Goal: Communication & Community: Answer question/provide support

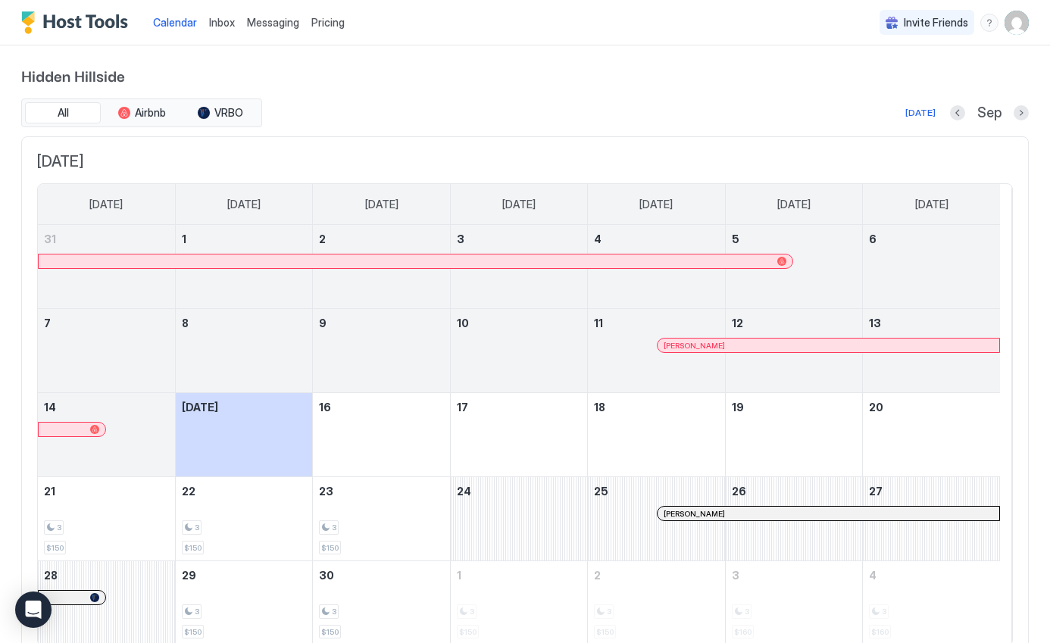
click at [223, 23] on span "Inbox" at bounding box center [222, 22] width 26 height 13
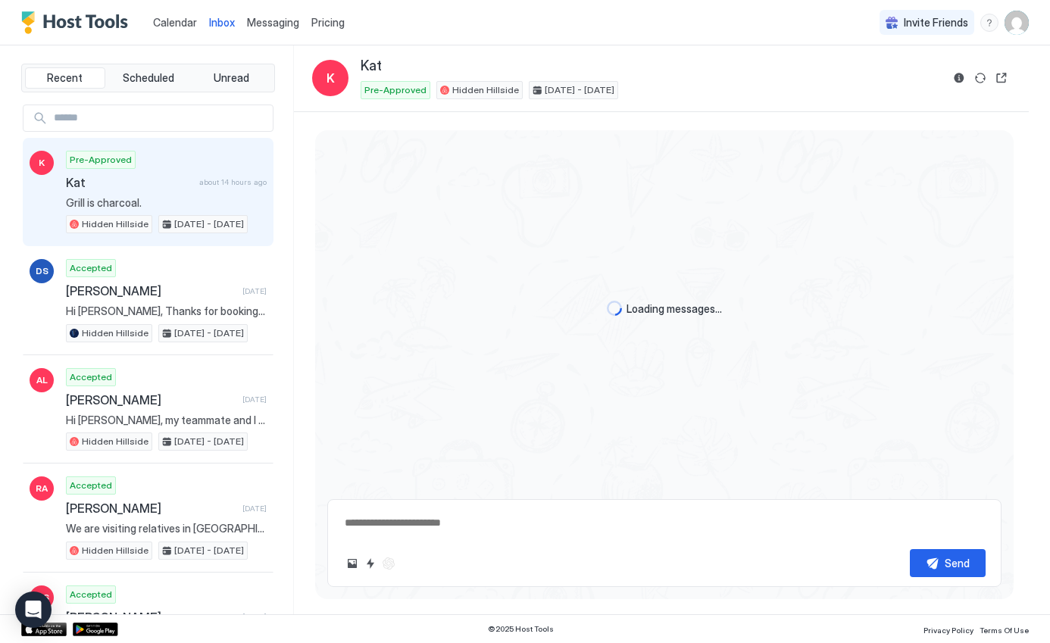
scroll to position [511, 0]
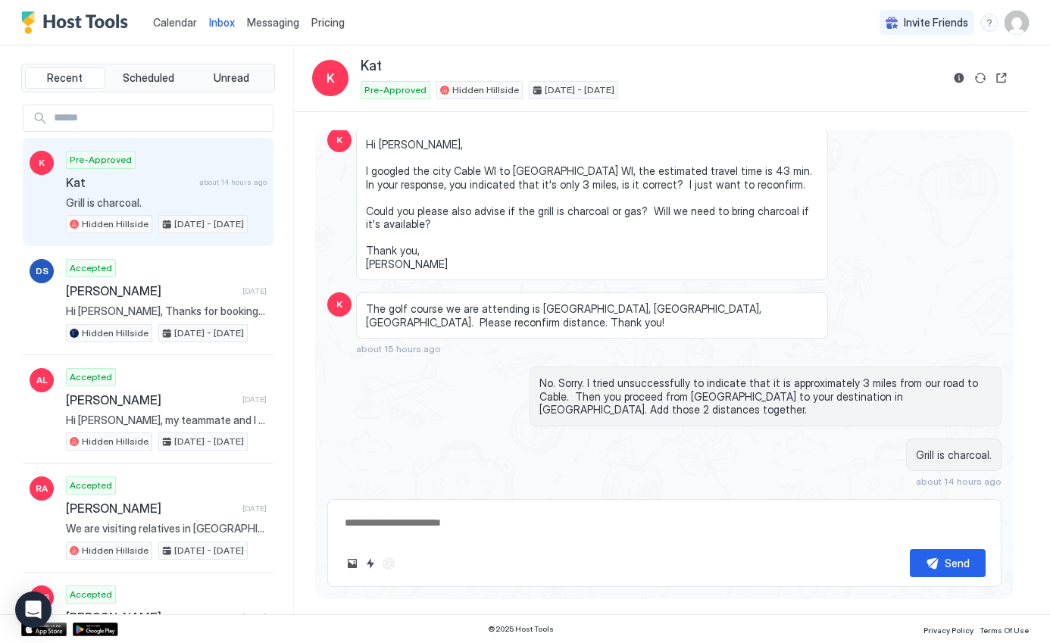
click at [471, 530] on textarea at bounding box center [664, 523] width 643 height 28
type textarea "**********"
click at [963, 564] on div "Send" at bounding box center [957, 564] width 25 height 16
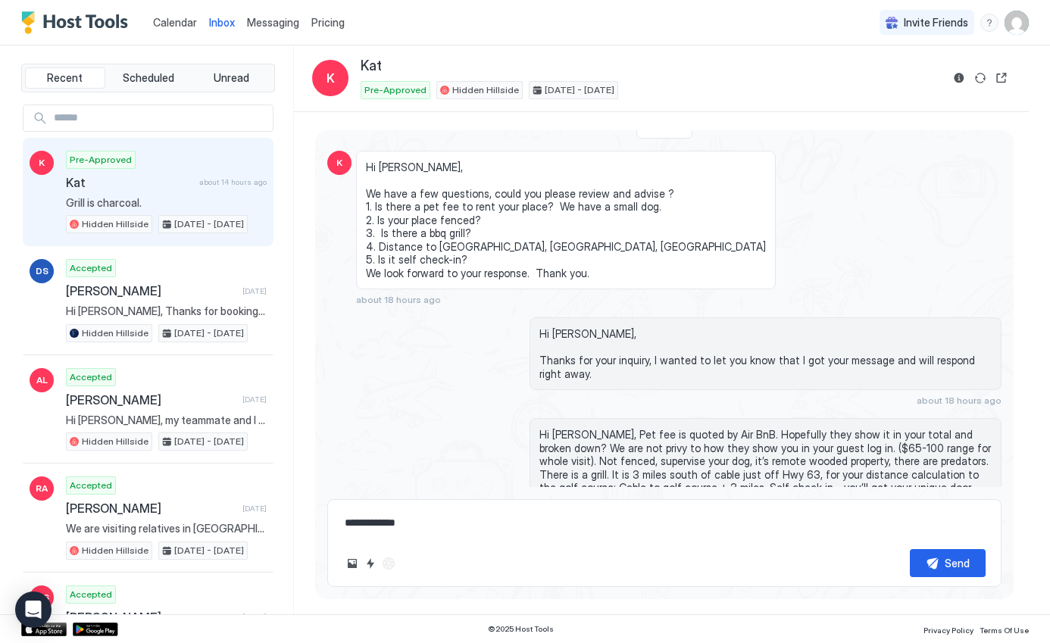
scroll to position [0, 0]
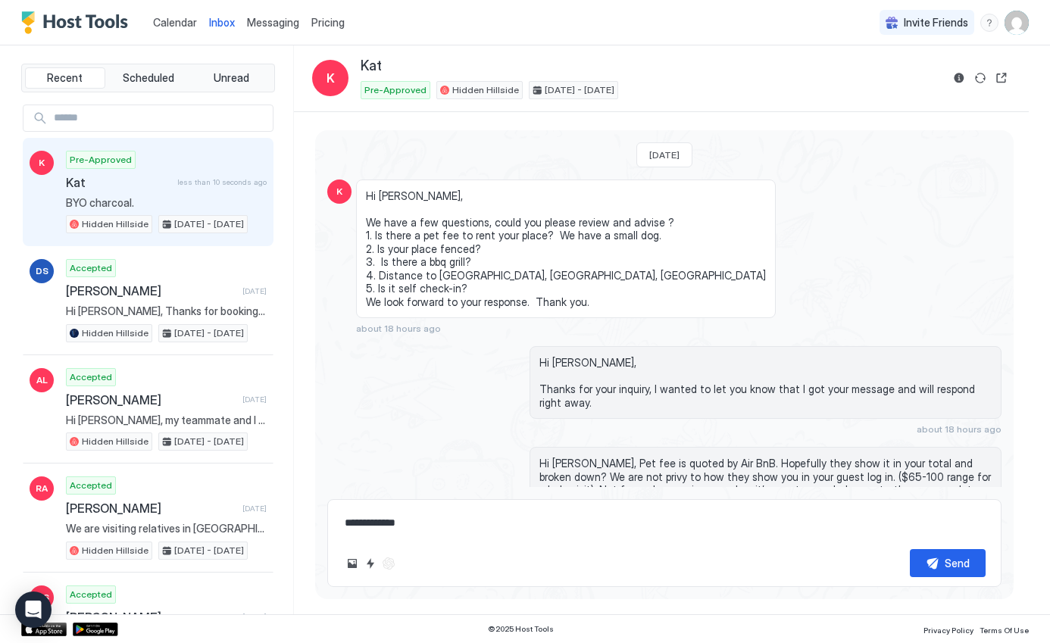
click at [155, 185] on span "Kat" at bounding box center [118, 182] width 105 height 15
click at [784, 90] on div "Pre-Approved Hidden Hillside [DATE] - [DATE]" at bounding box center [651, 90] width 581 height 18
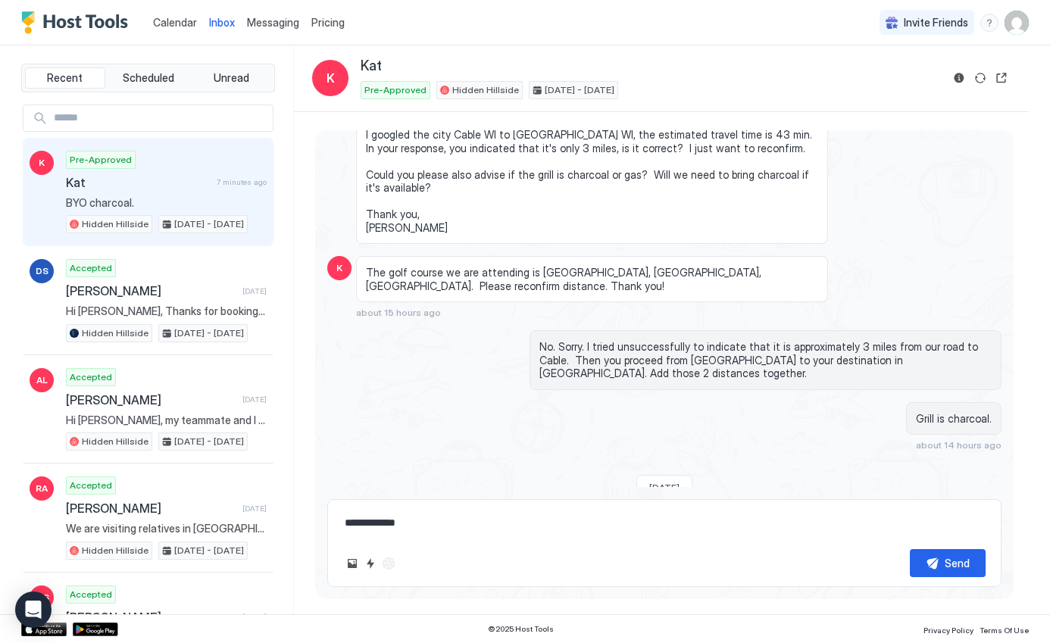
scroll to position [189, 0]
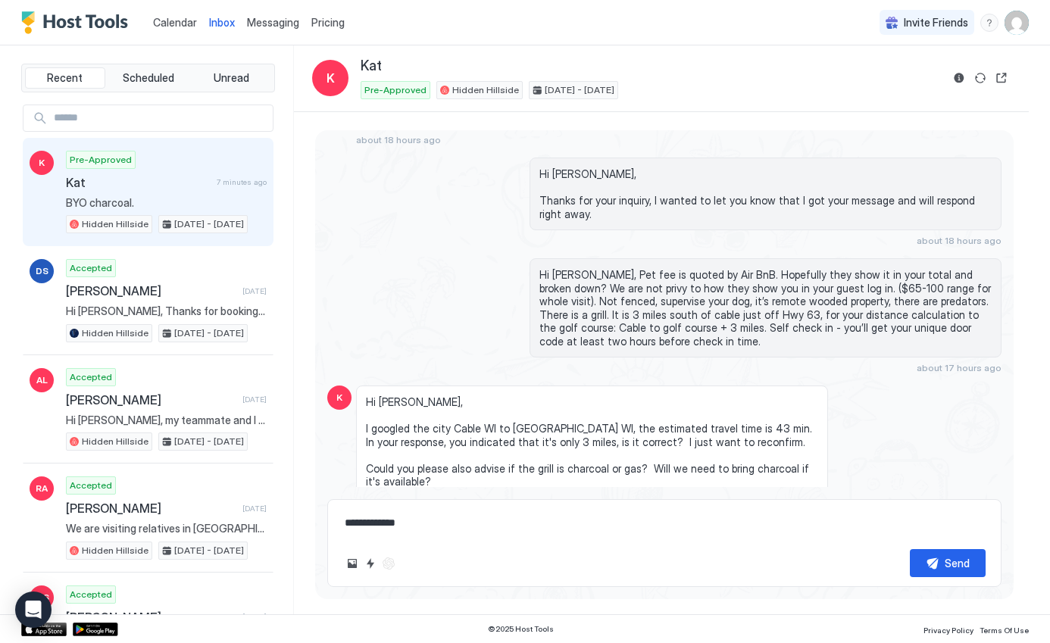
click at [222, 25] on span "Inbox" at bounding box center [222, 22] width 26 height 13
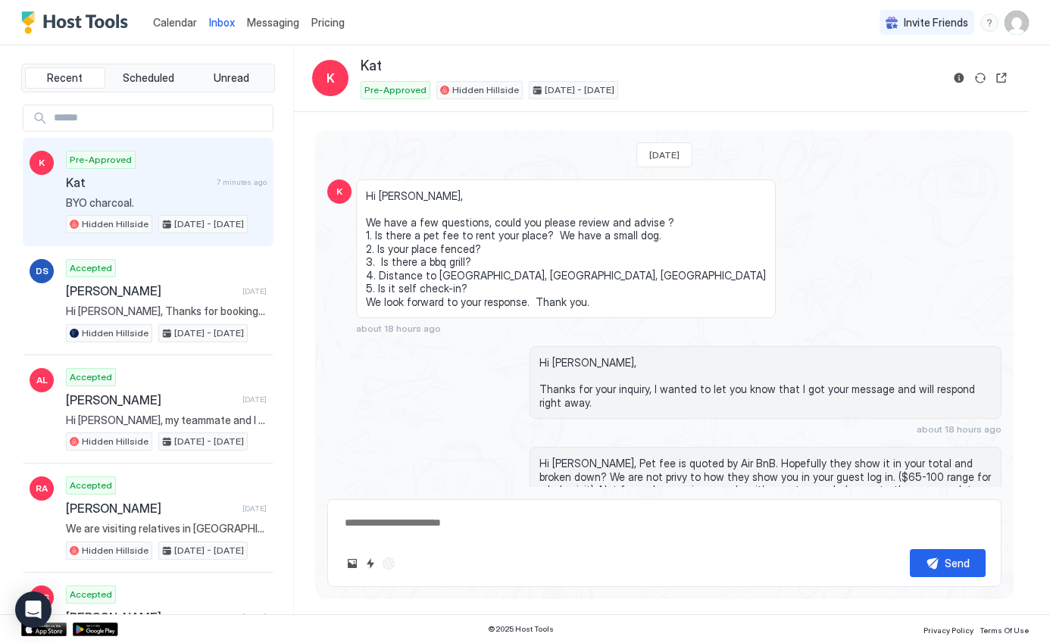
scroll to position [570, 0]
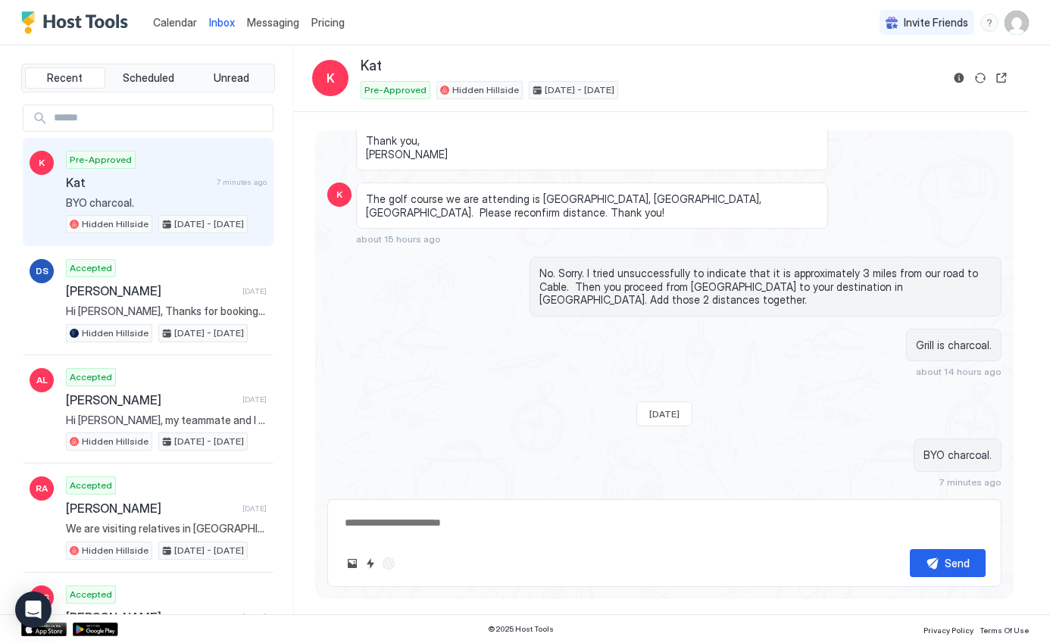
click at [218, 22] on span "Inbox" at bounding box center [222, 22] width 26 height 13
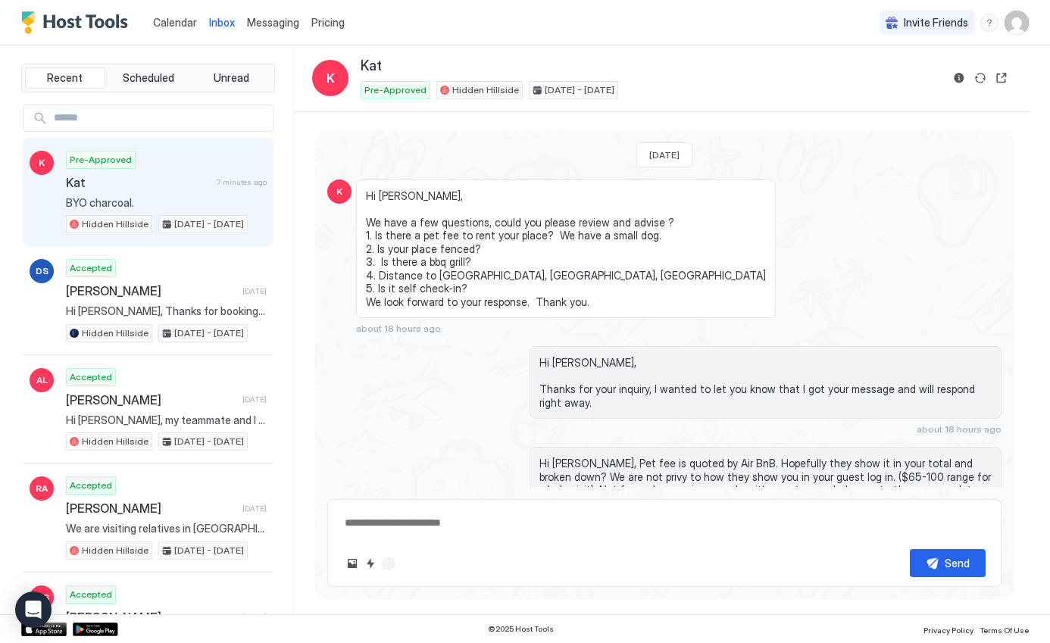
scroll to position [570, 0]
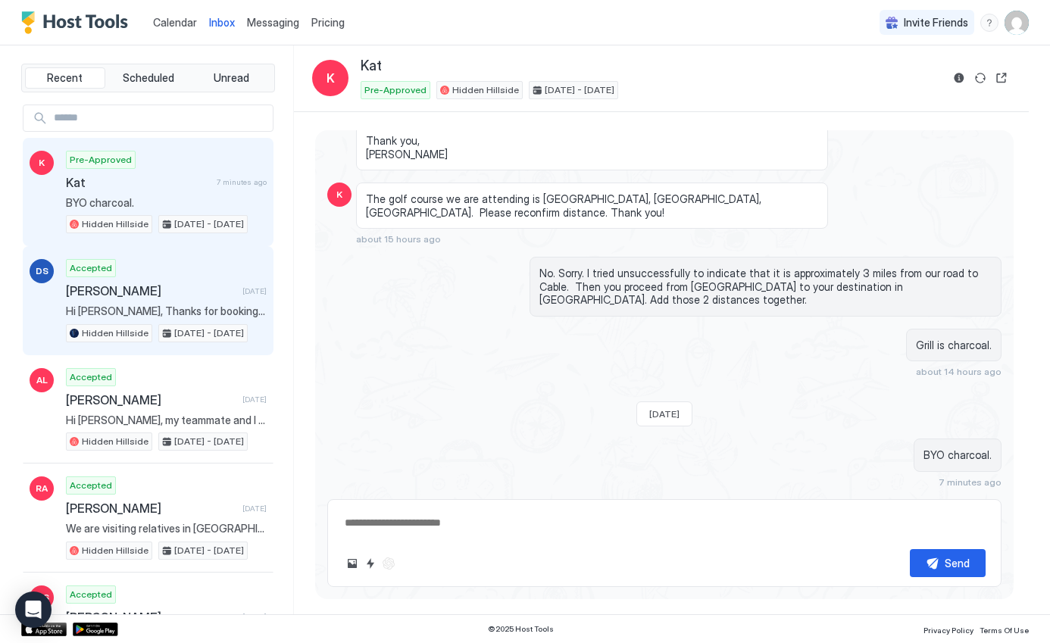
click at [176, 293] on span "[PERSON_NAME]" at bounding box center [151, 290] width 171 height 15
